Goal: Transaction & Acquisition: Purchase product/service

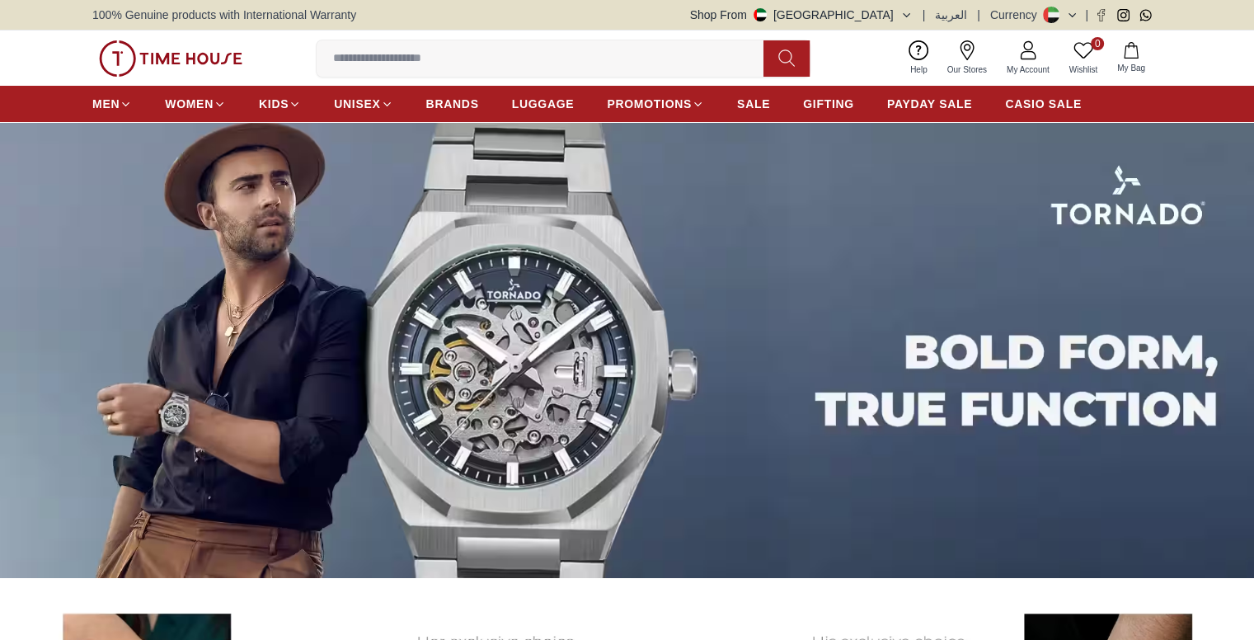
click at [526, 57] on input at bounding box center [547, 58] width 460 height 33
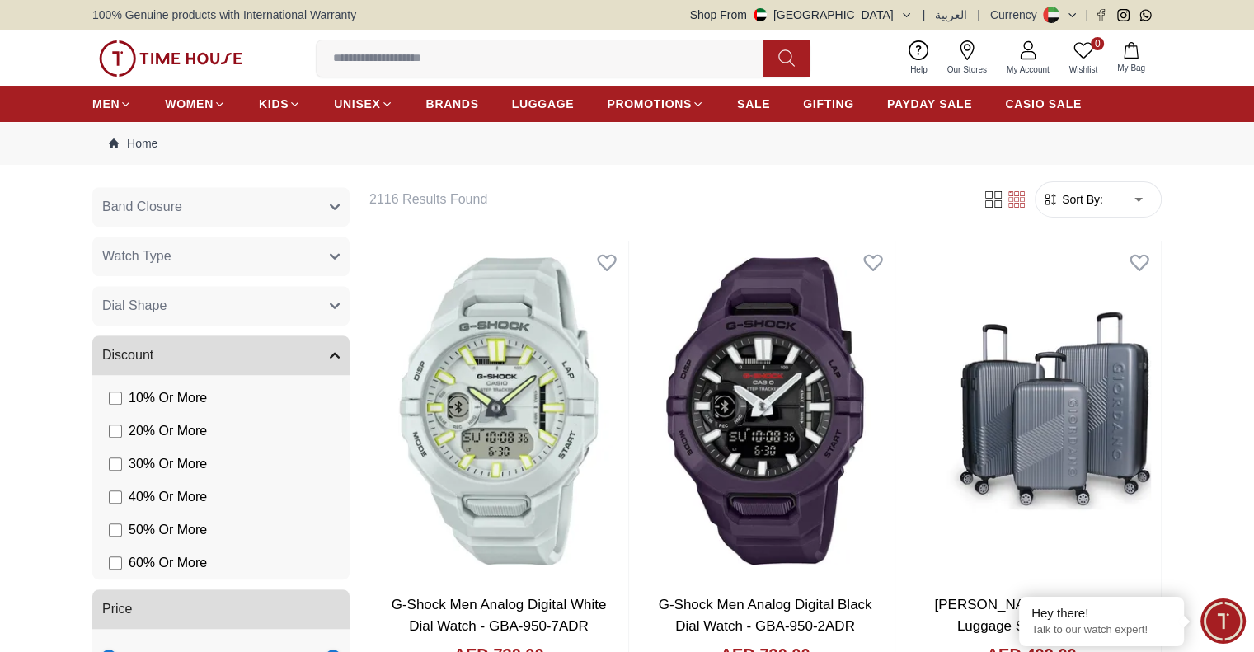
scroll to position [412, 0]
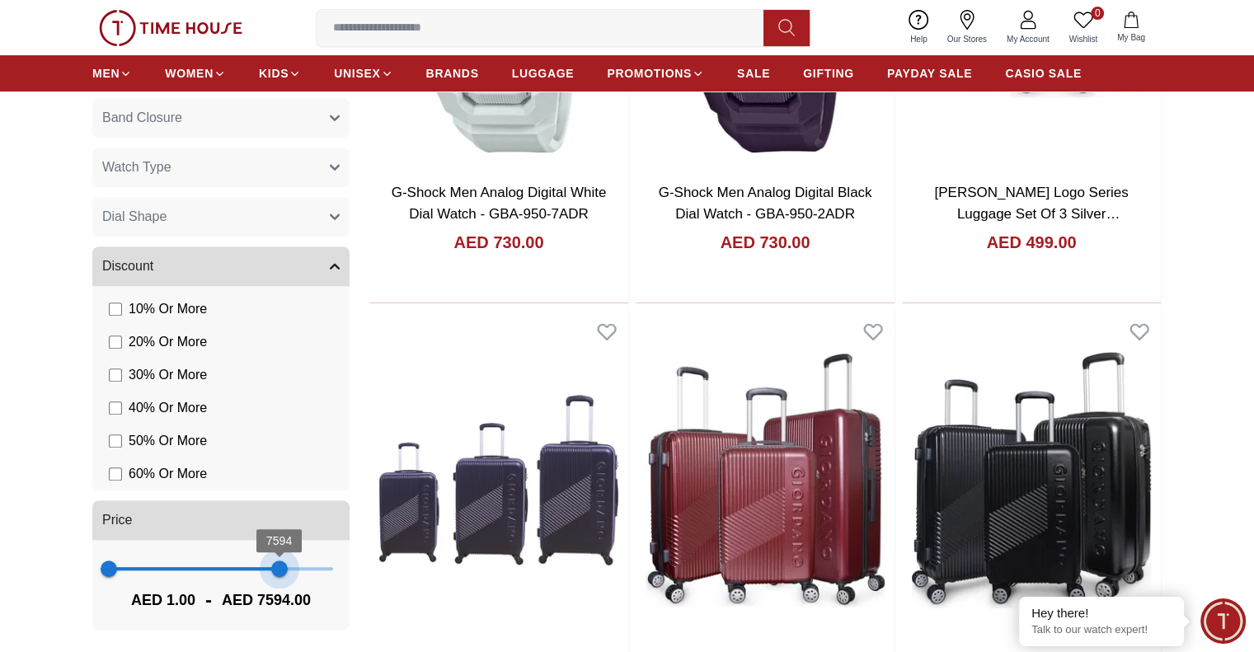
click at [269, 567] on span at bounding box center [194, 568] width 171 height 3
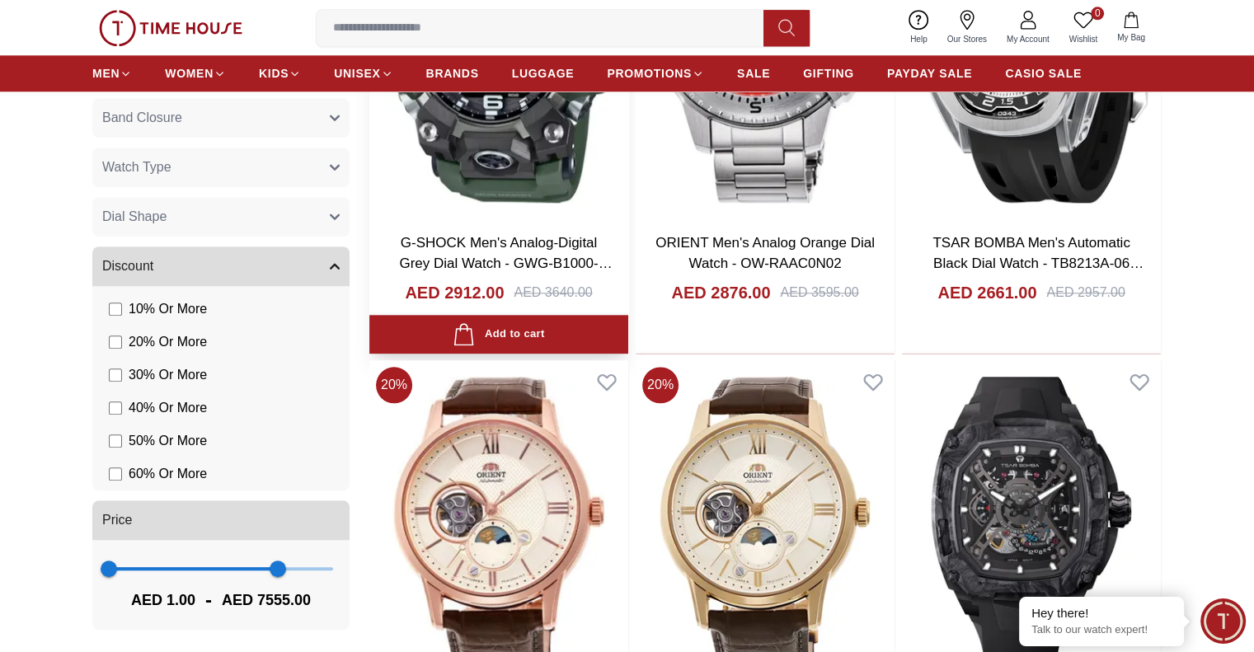
scroll to position [1979, 0]
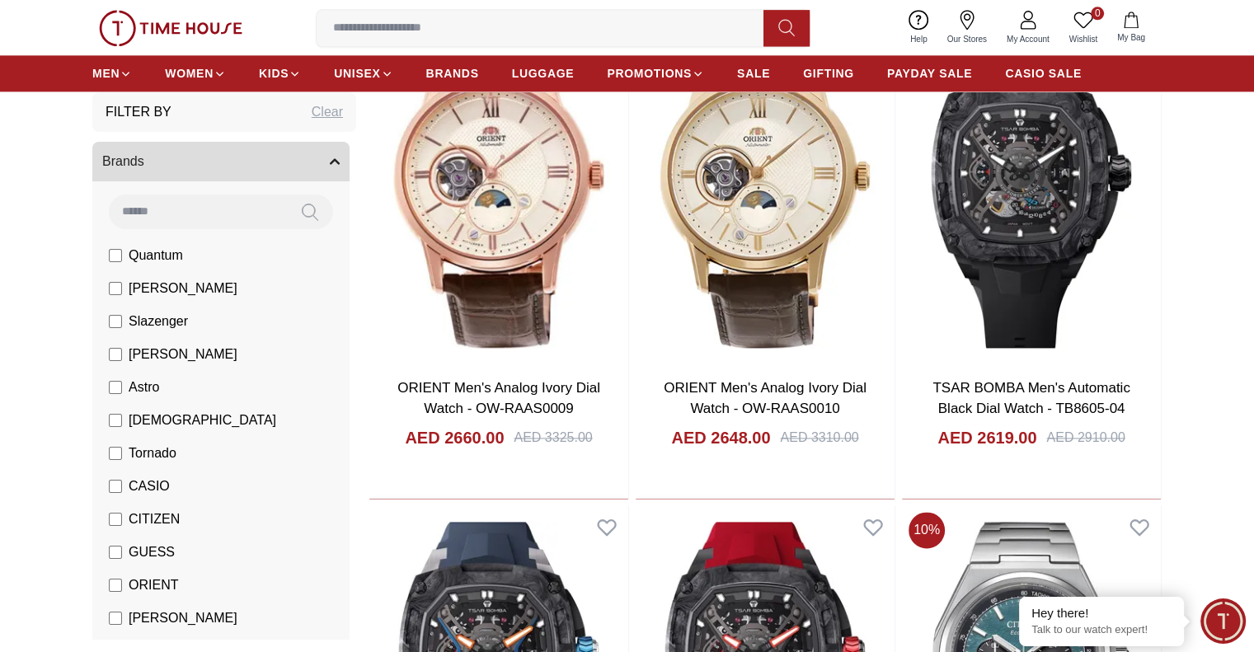
click at [315, 163] on button "Brands" at bounding box center [220, 162] width 257 height 40
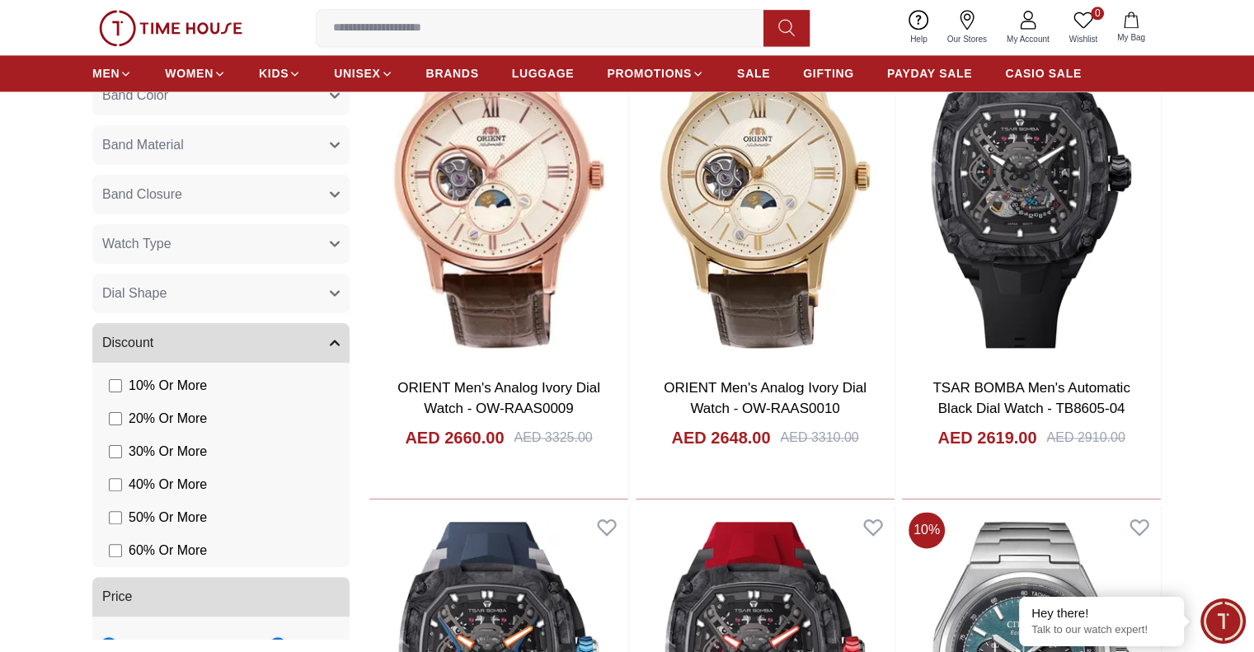
scroll to position [489, 0]
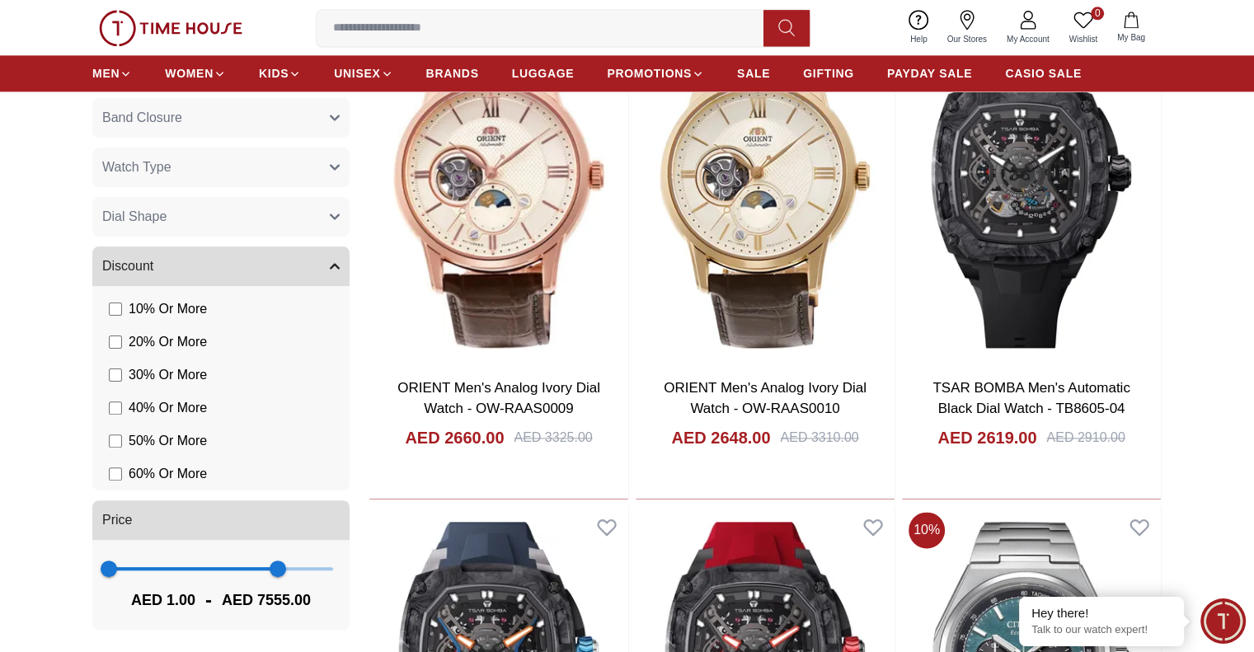
click at [258, 276] on button "Discount" at bounding box center [220, 267] width 257 height 40
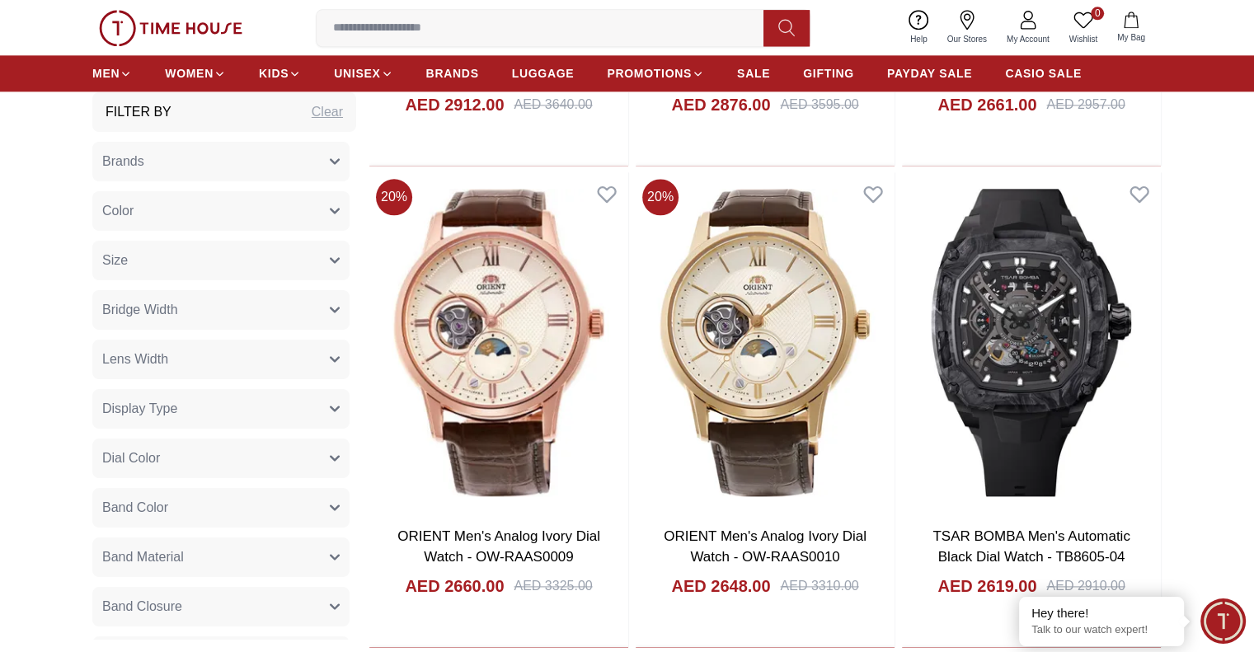
scroll to position [1814, 0]
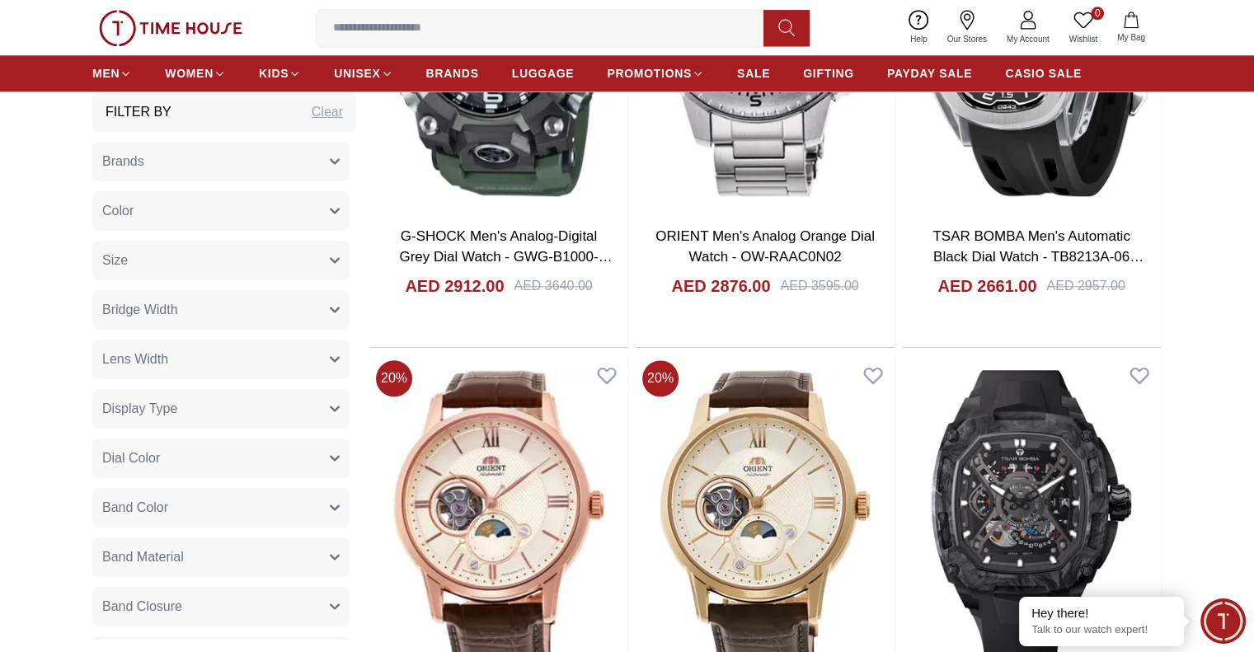
click at [214, 163] on button "Brands" at bounding box center [220, 162] width 257 height 40
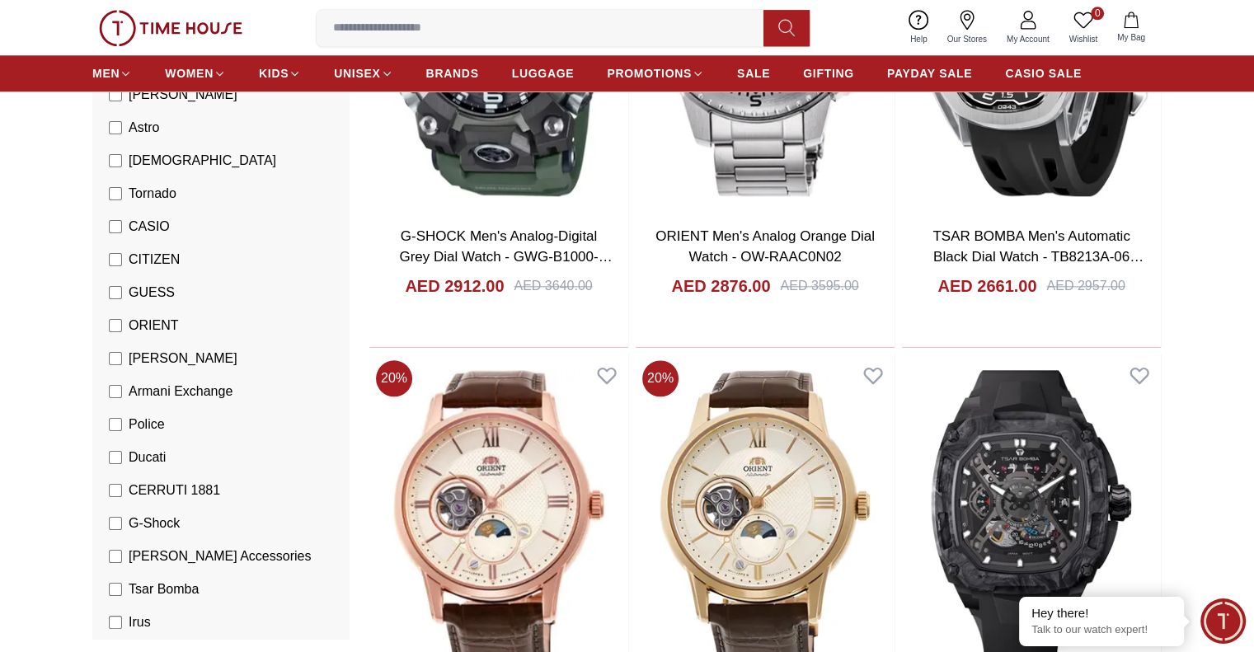
scroll to position [0, 0]
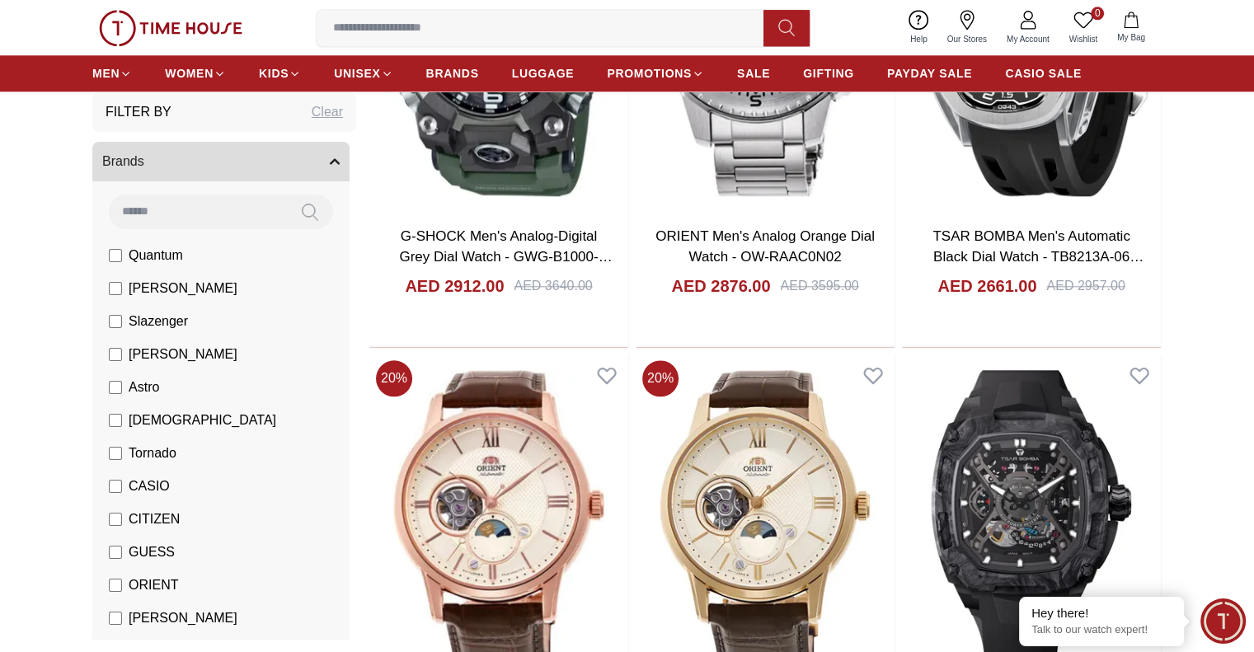
click at [330, 157] on icon "button" at bounding box center [335, 162] width 10 height 10
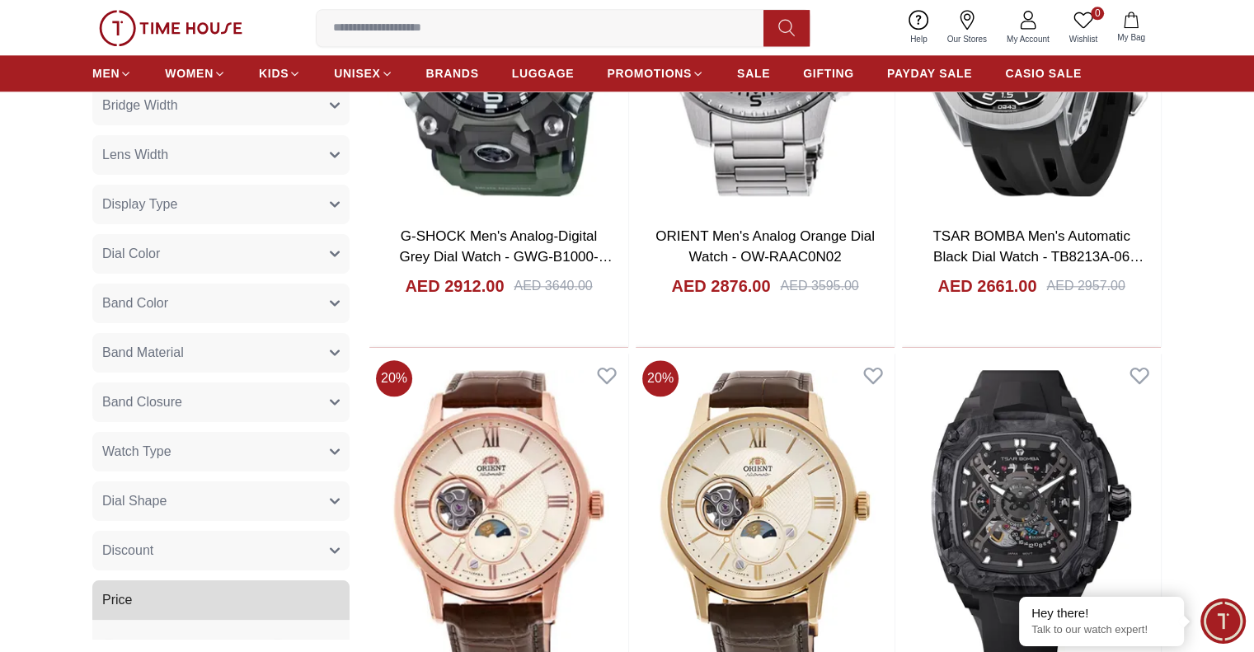
scroll to position [284, 0]
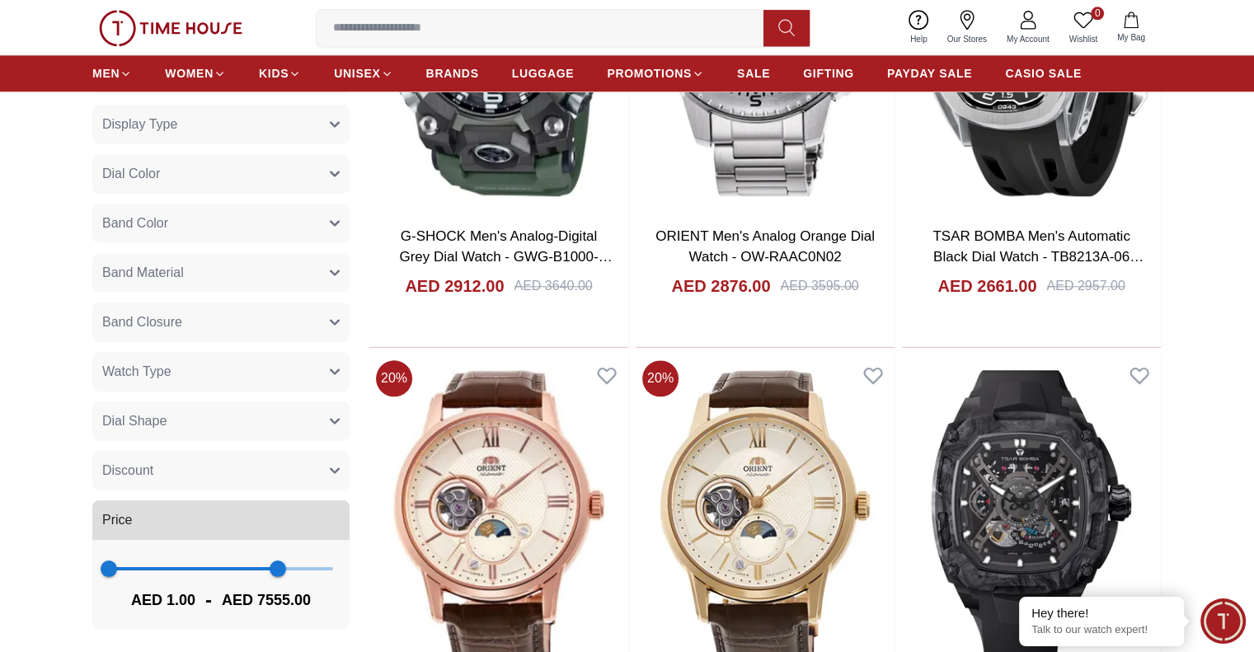
type input "****"
click at [217, 574] on span "1 7555" at bounding box center [221, 569] width 224 height 25
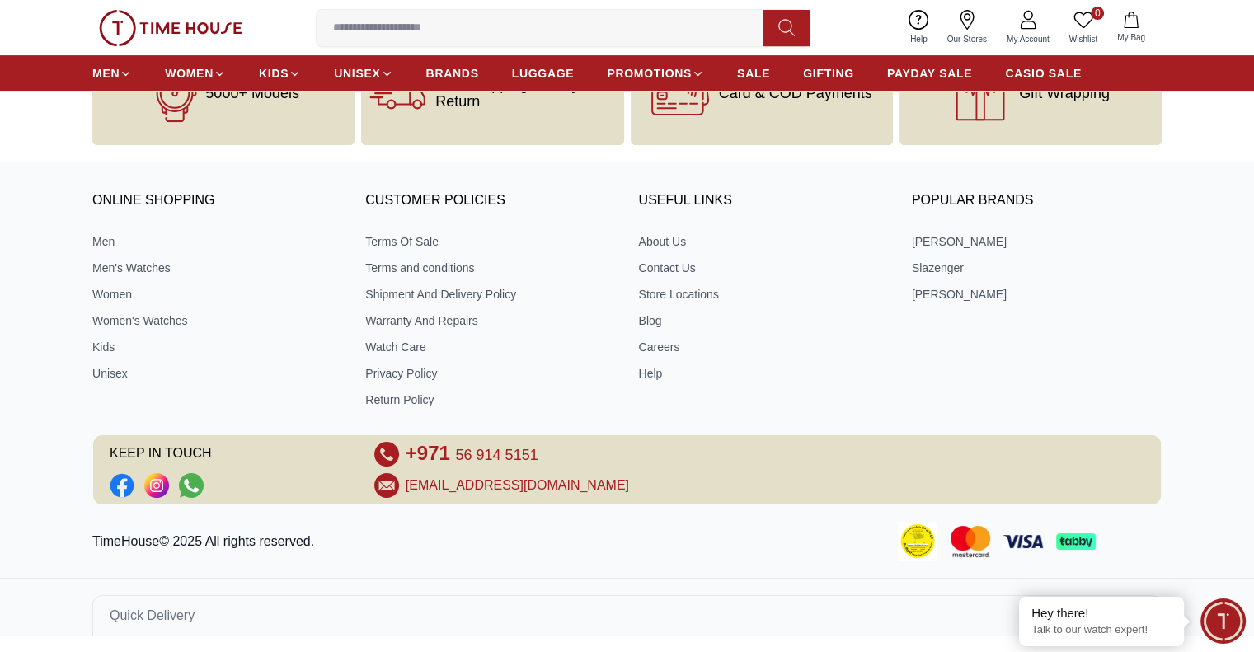
scroll to position [706, 0]
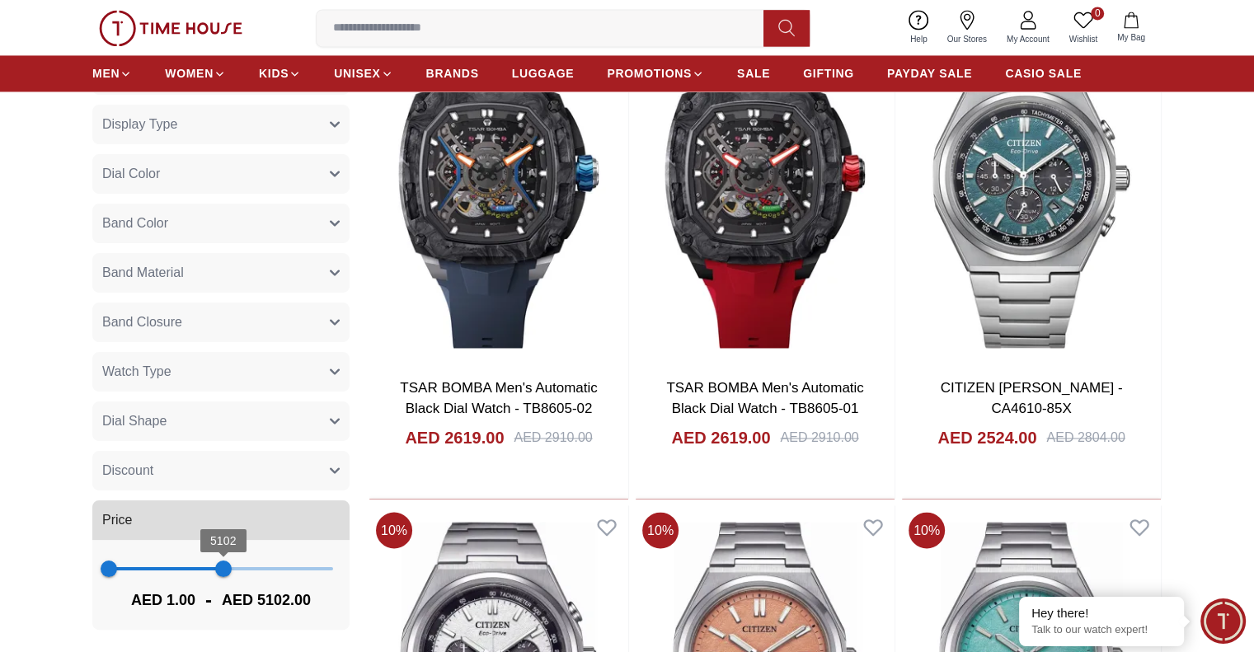
scroll to position [2749, 0]
